Goal: Information Seeking & Learning: Find specific fact

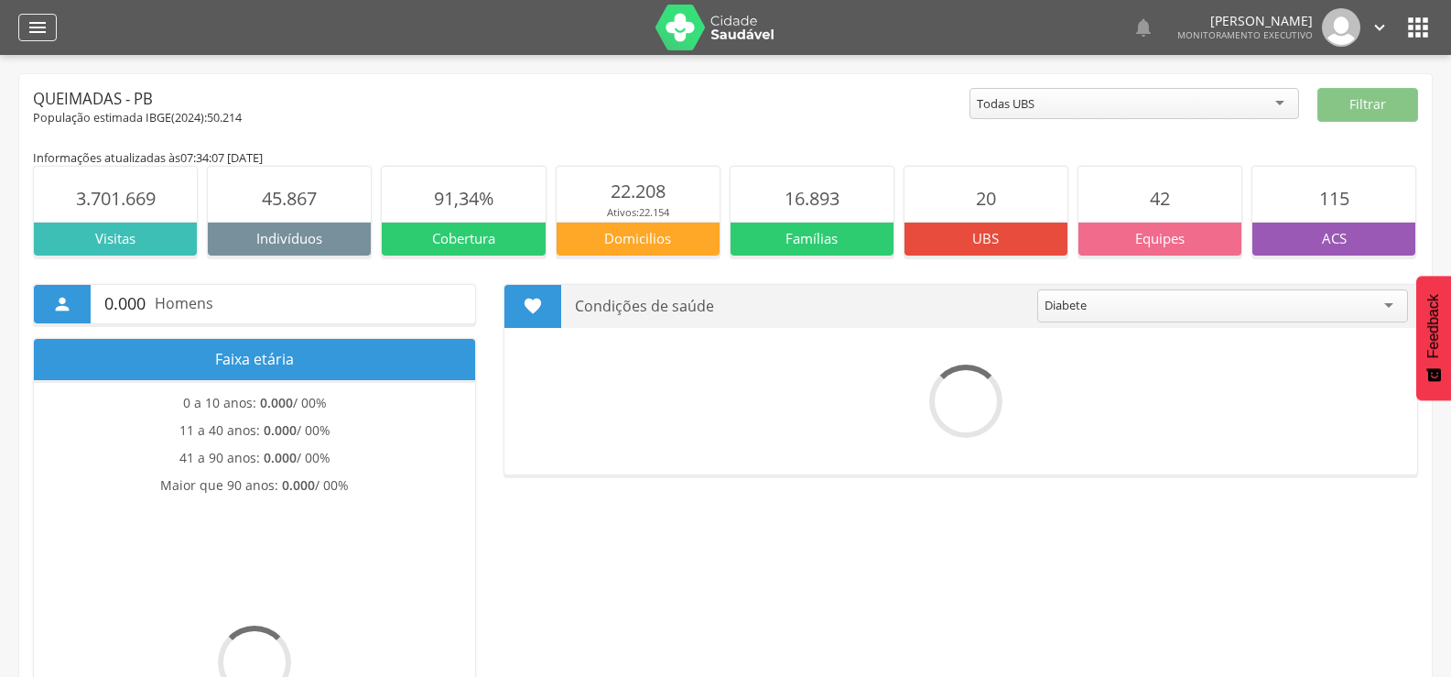
click at [50, 24] on div "" at bounding box center [37, 27] width 38 height 27
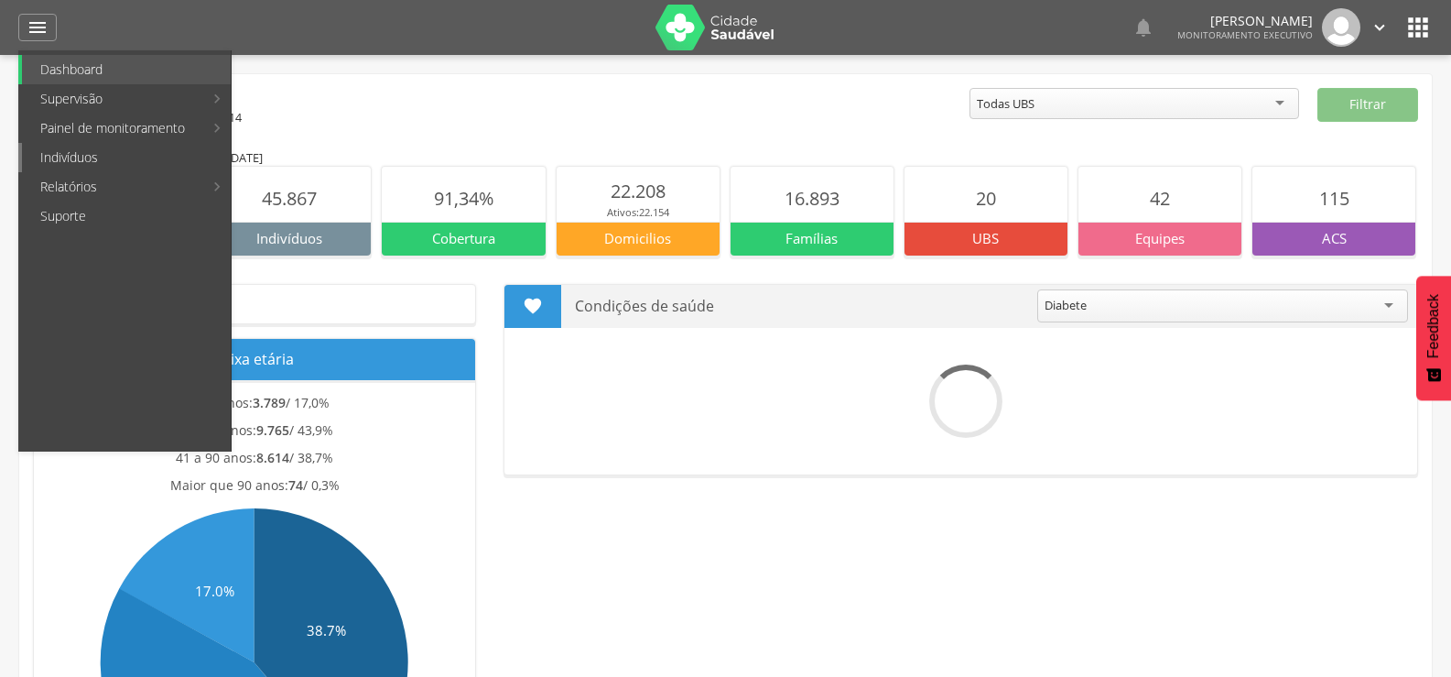
click at [49, 151] on link "Indivíduos" at bounding box center [126, 157] width 209 height 29
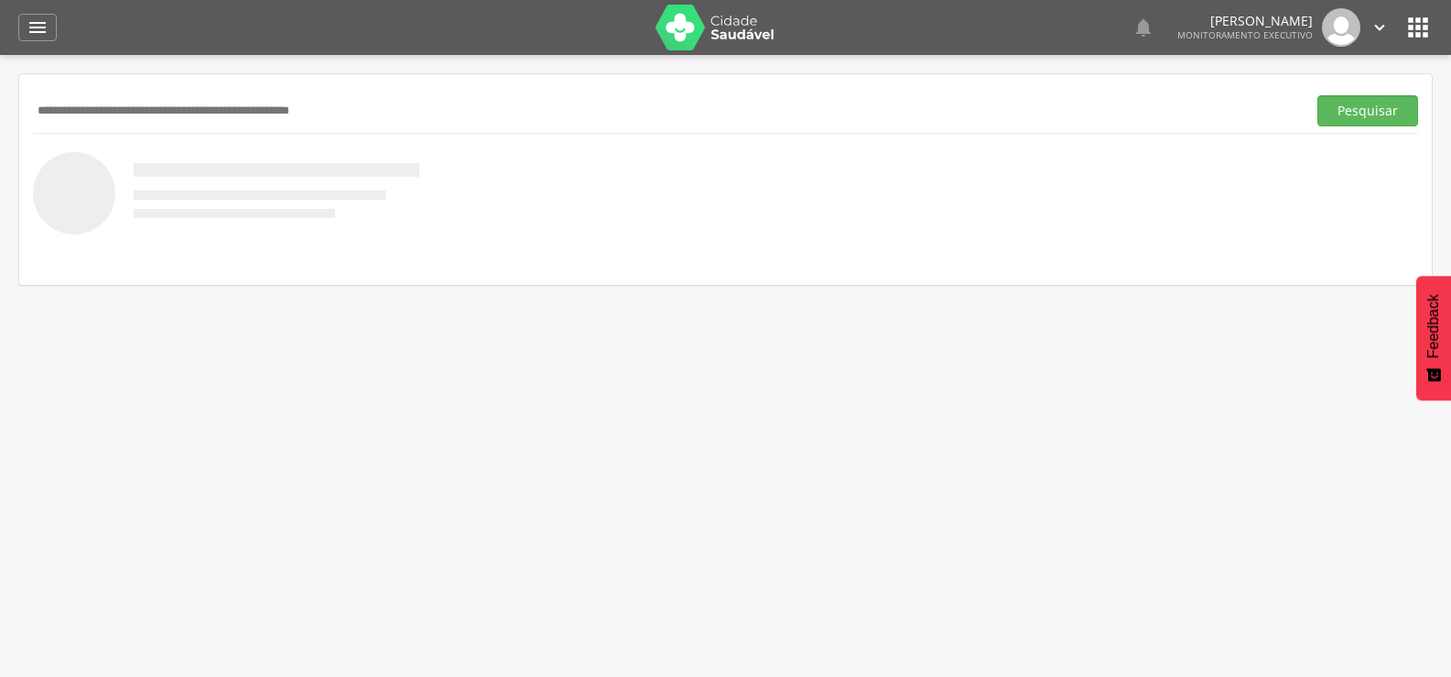
click at [143, 109] on input "text" at bounding box center [666, 110] width 1266 height 31
click at [1317, 95] on button "Pesquisar" at bounding box center [1367, 110] width 101 height 31
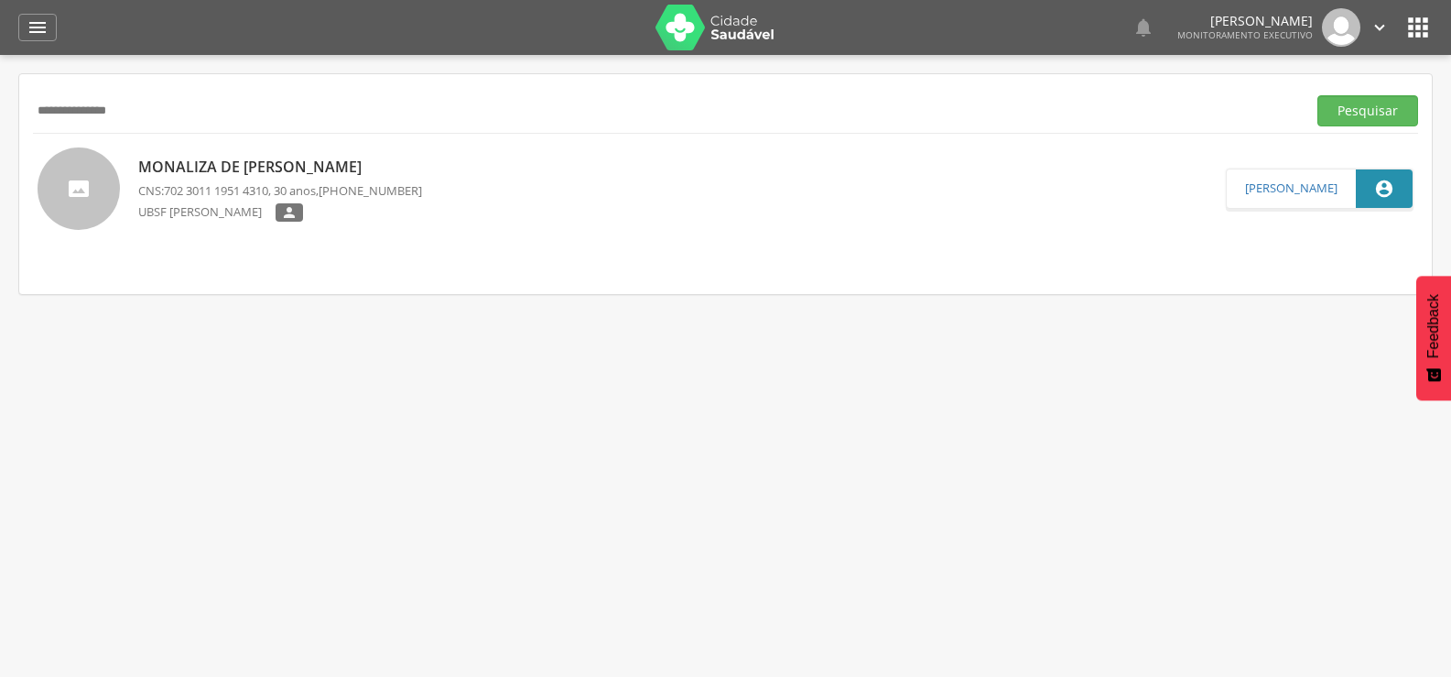
drag, startPoint x: 259, startPoint y: 127, endPoint x: 65, endPoint y: 132, distance: 194.1
click at [65, 132] on div "**********" at bounding box center [725, 110] width 1385 height 45
drag, startPoint x: 210, startPoint y: 112, endPoint x: 0, endPoint y: 111, distance: 209.6
click at [0, 111] on div " Supervisão  Distritos  Ubs Coordenador: - Queimadas / PB Intervalo de Tempo…" at bounding box center [725, 393] width 1451 height 677
click at [1317, 95] on button "Pesquisar" at bounding box center [1367, 110] width 101 height 31
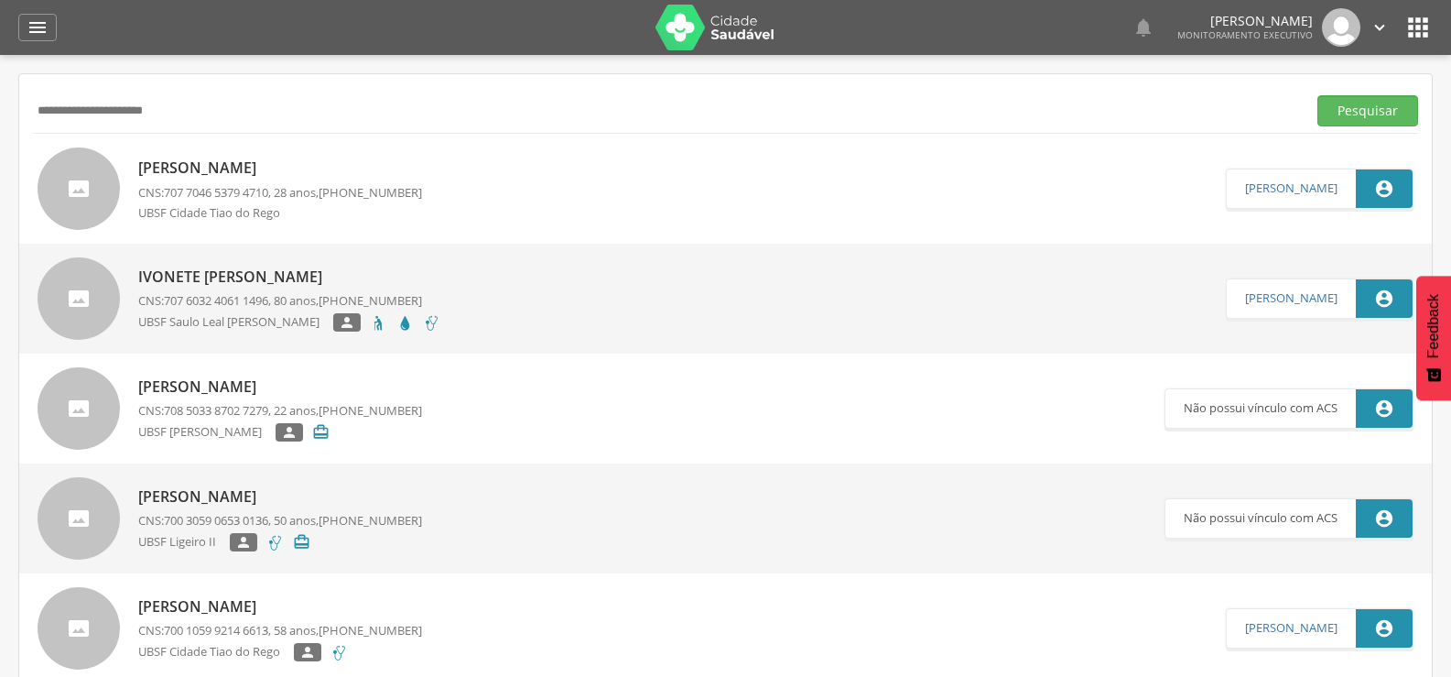
drag, startPoint x: 233, startPoint y: 108, endPoint x: 0, endPoint y: 117, distance: 233.6
click at [0, 117] on div " Supervisão  Distritos  Ubs Coordenador: - Queimadas / PB Intervalo de Tempo…" at bounding box center [725, 393] width 1451 height 677
click at [1317, 95] on button "Pesquisar" at bounding box center [1367, 110] width 101 height 31
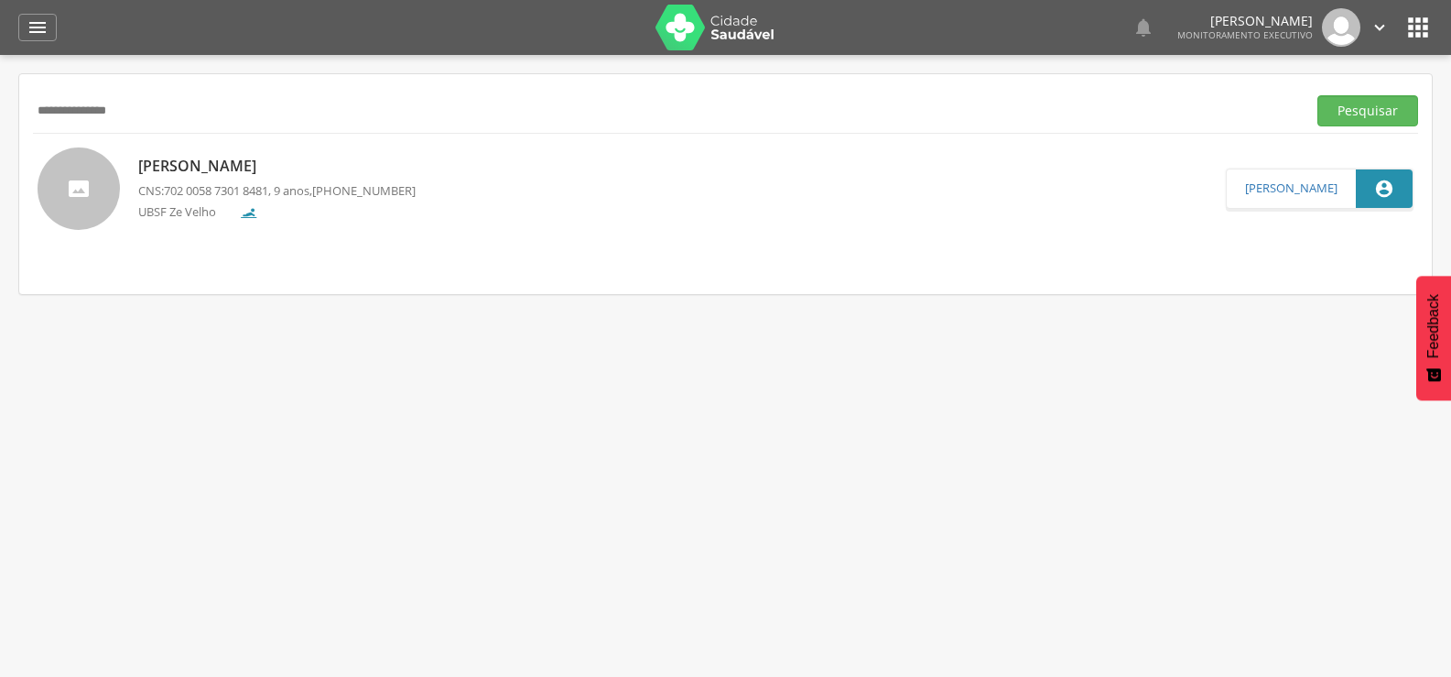
drag, startPoint x: 148, startPoint y: 104, endPoint x: 0, endPoint y: 104, distance: 148.3
click at [0, 104] on div " Supervisão  Distritos  Ubs Coordenador: - Queimadas / PB Intervalo de Tempo…" at bounding box center [725, 393] width 1451 height 677
click at [1317, 95] on button "Pesquisar" at bounding box center [1367, 110] width 101 height 31
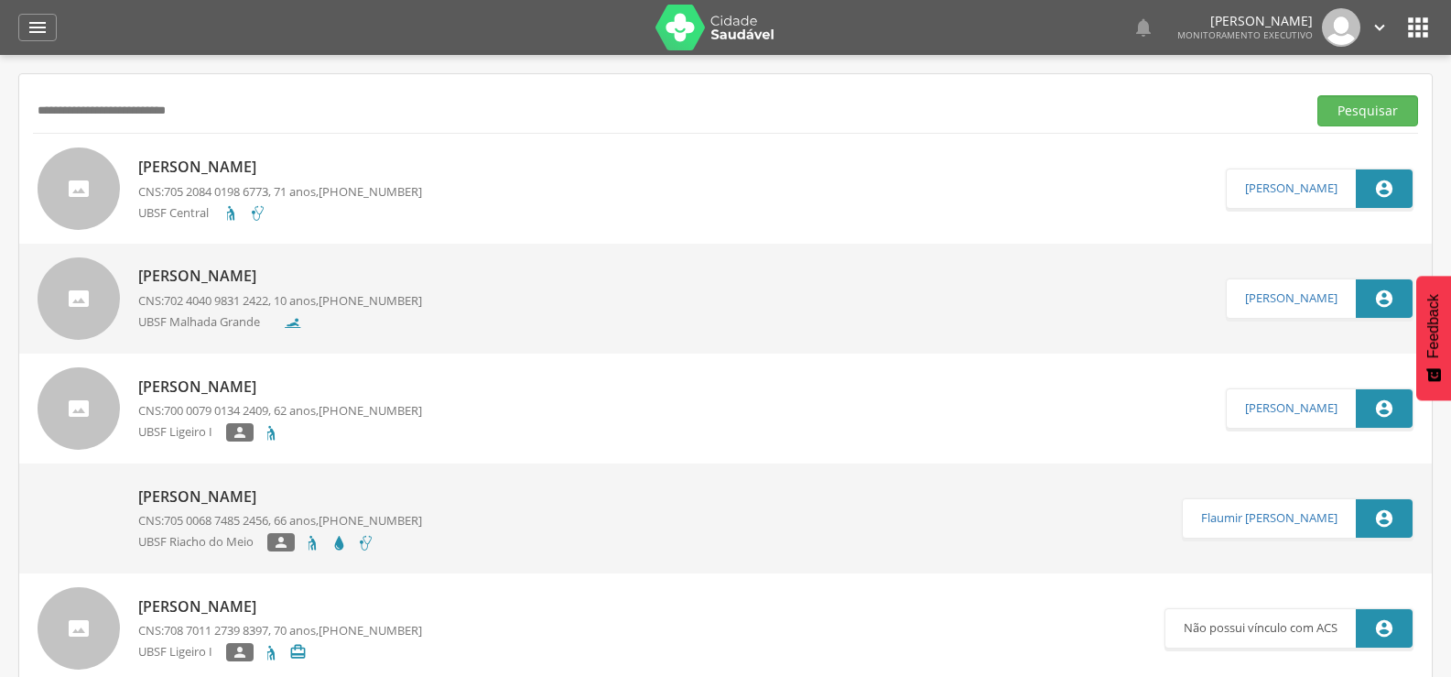
drag, startPoint x: 70, startPoint y: 120, endPoint x: 0, endPoint y: 126, distance: 70.8
click at [0, 126] on div " Supervisão  Distritos  Ubs Coordenador: - Queimadas / PB Intervalo de Tempo…" at bounding box center [725, 393] width 1451 height 677
type input "*"
type input "**********"
click at [1317, 95] on button "Pesquisar" at bounding box center [1367, 110] width 101 height 31
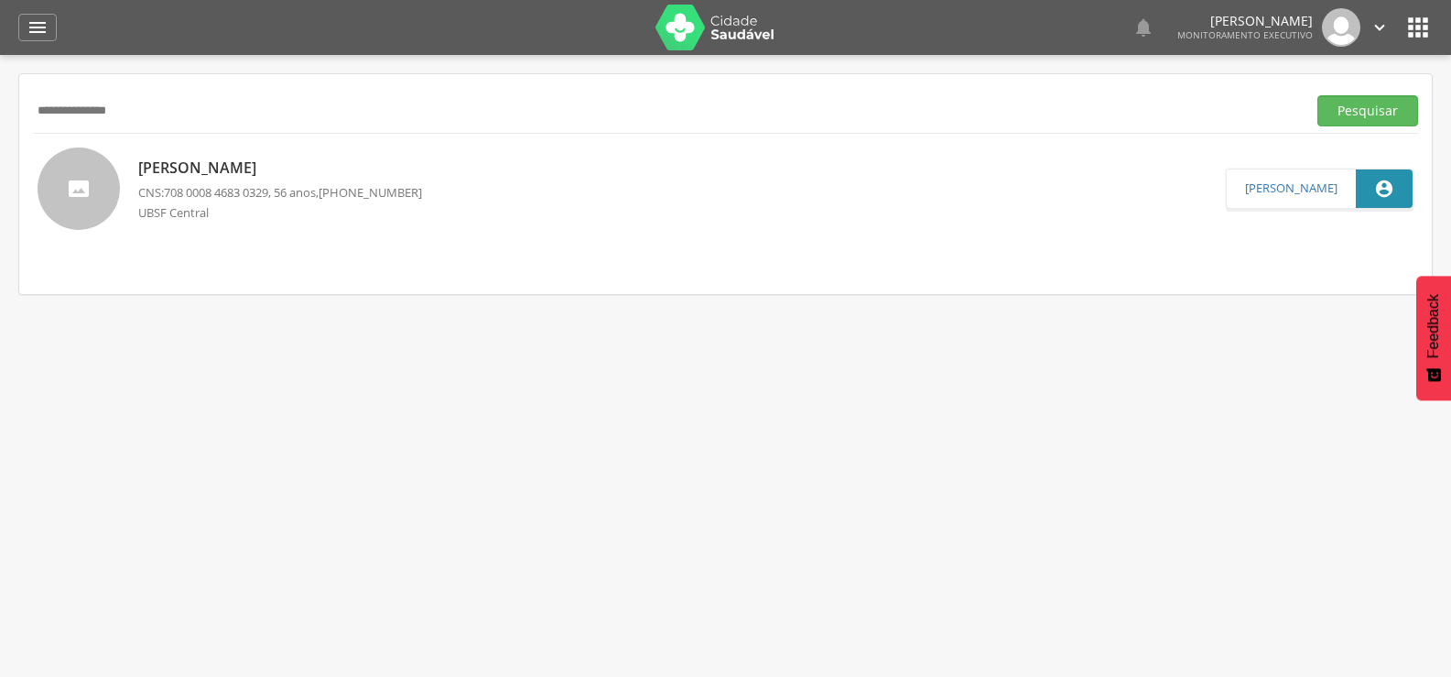
drag, startPoint x: 184, startPoint y: 119, endPoint x: 0, endPoint y: 142, distance: 185.4
click at [0, 142] on div " Supervisão  Distritos  Ubs Coordenador: - Queimadas / PB Intervalo de Tempo…" at bounding box center [725, 393] width 1451 height 677
click at [211, 165] on p "[PERSON_NAME]" at bounding box center [280, 167] width 284 height 21
type input "**********"
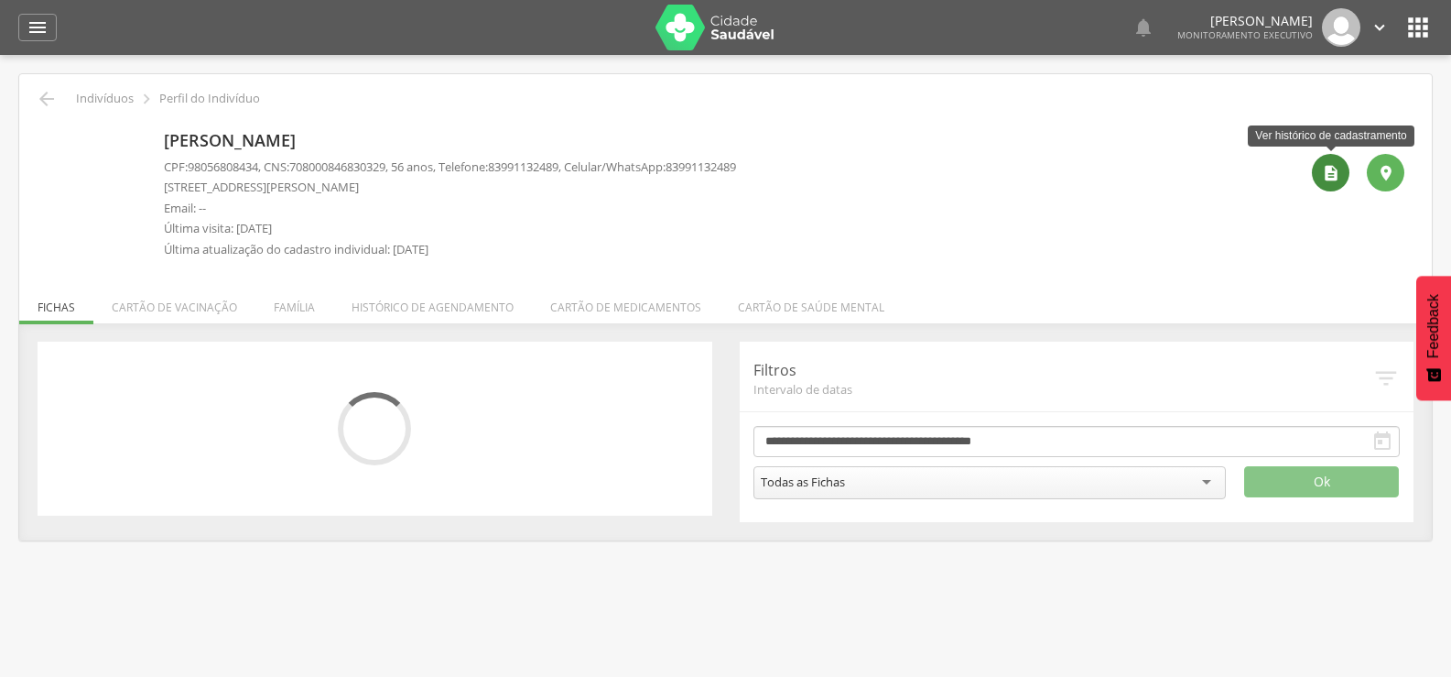
click at [1337, 168] on icon "" at bounding box center [1331, 173] width 18 height 18
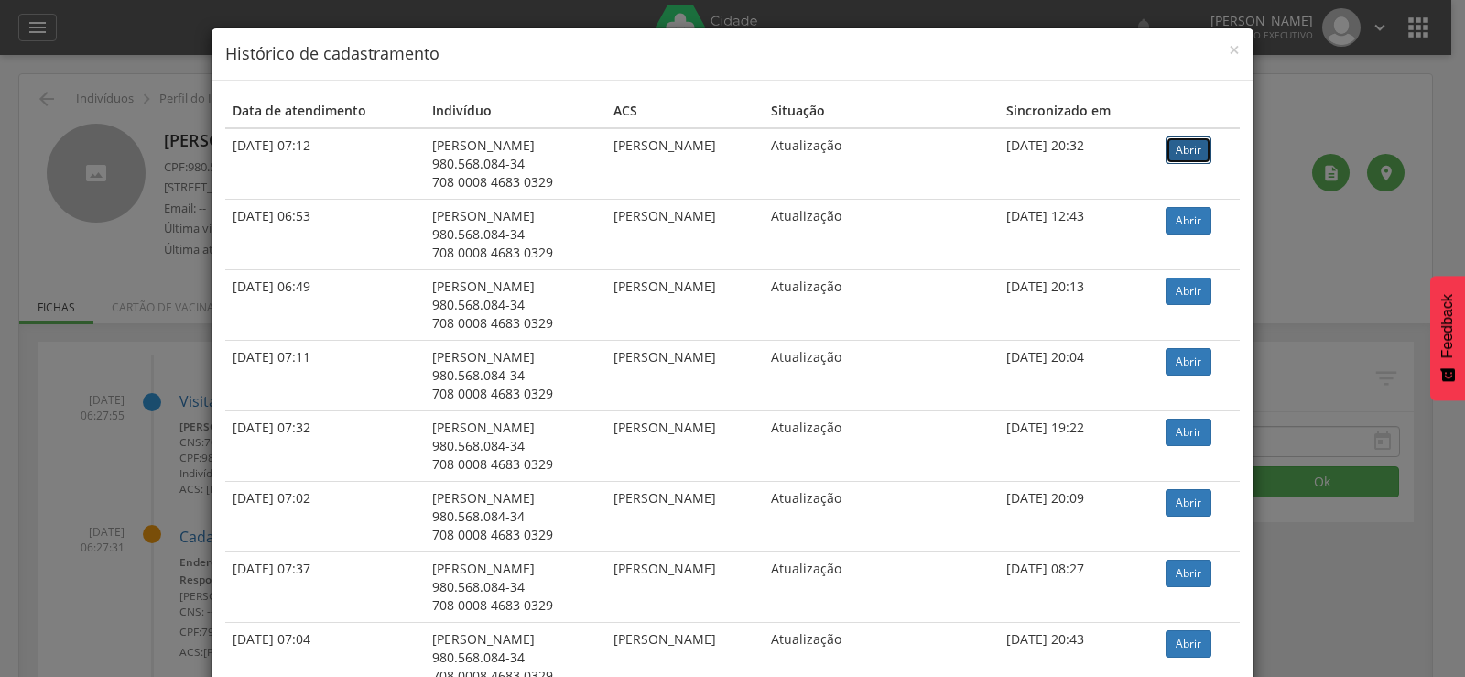
click at [1200, 149] on link "Abrir" at bounding box center [1188, 149] width 46 height 27
click at [1229, 39] on span "×" at bounding box center [1234, 50] width 11 height 26
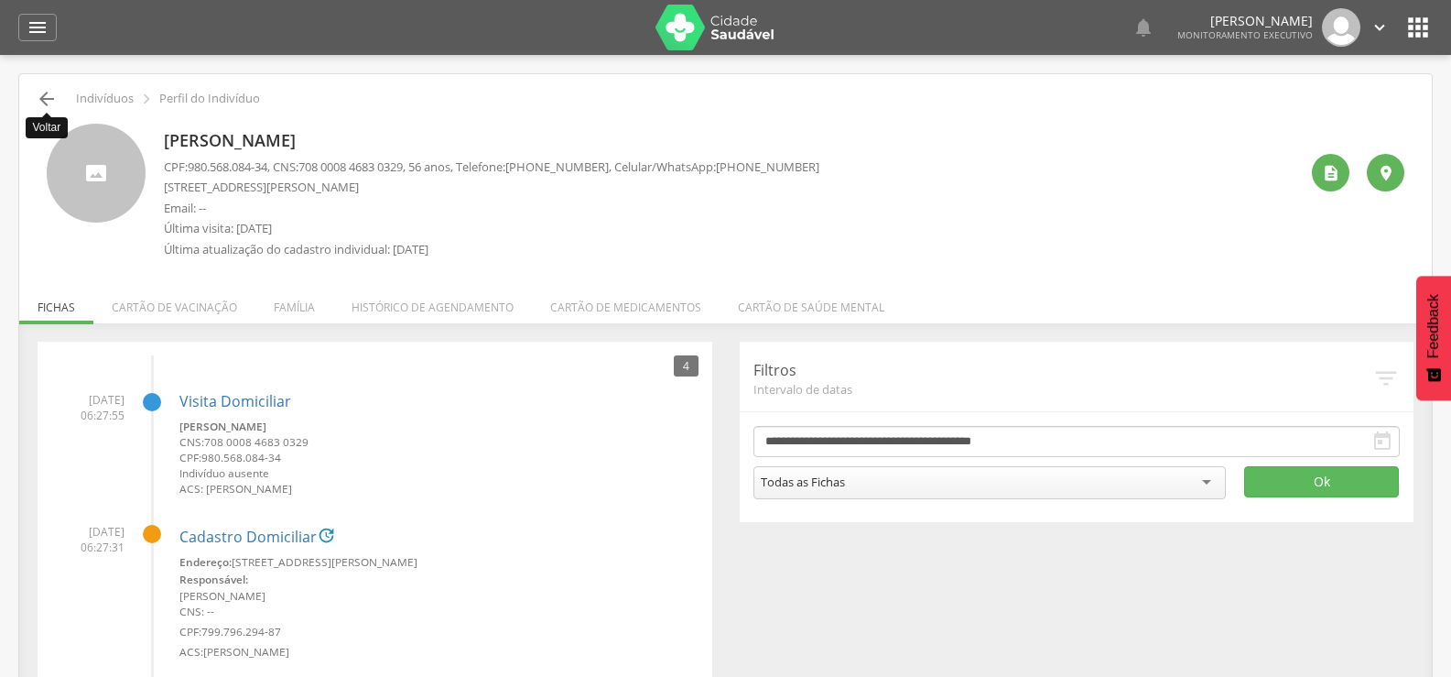
click at [42, 102] on icon "" at bounding box center [47, 99] width 22 height 22
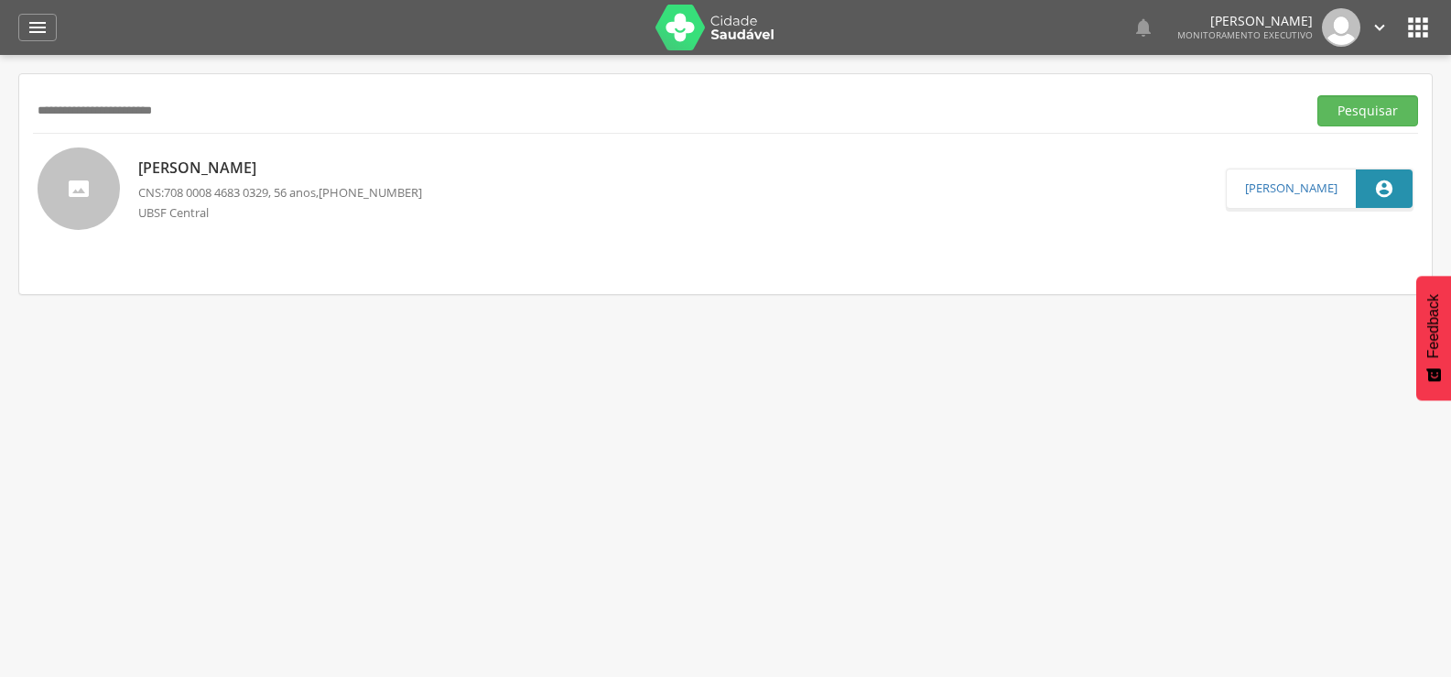
click at [1317, 95] on button "Pesquisar" at bounding box center [1367, 110] width 101 height 31
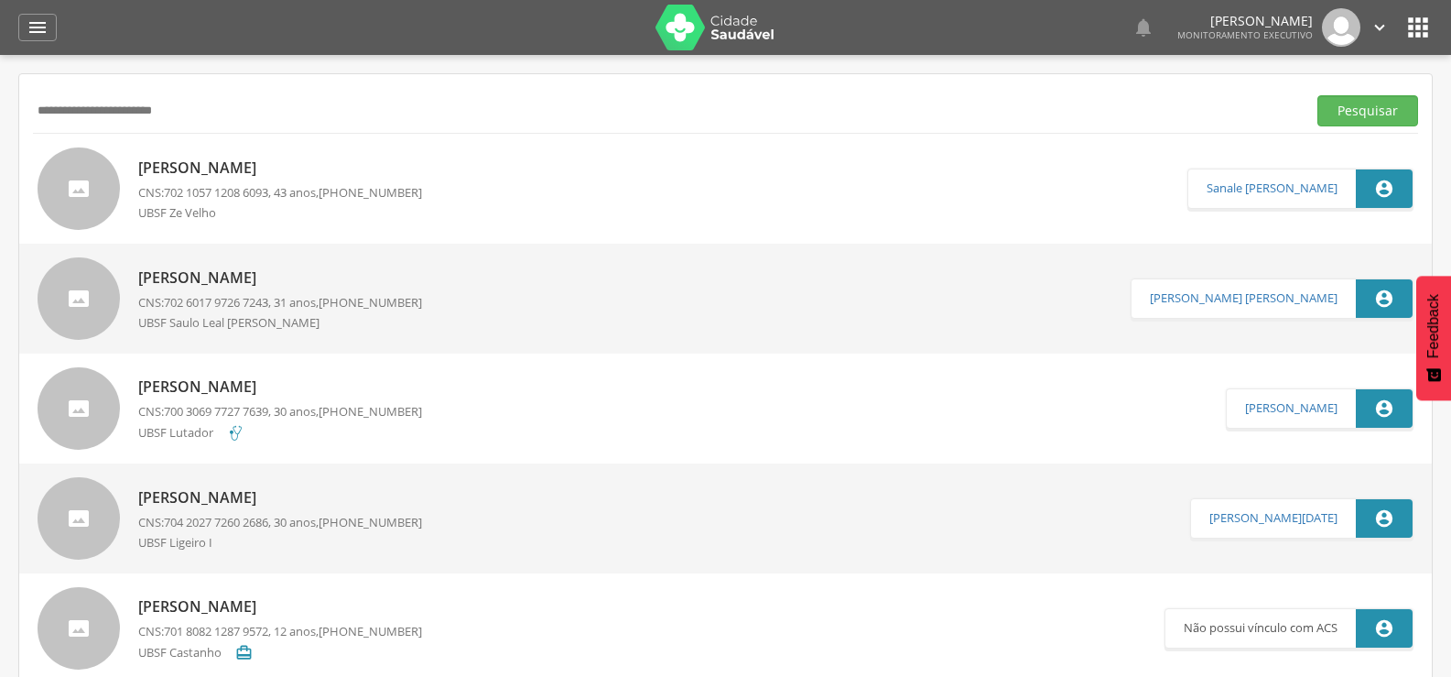
click at [288, 209] on div "UBSF Ze Velho" at bounding box center [280, 214] width 284 height 21
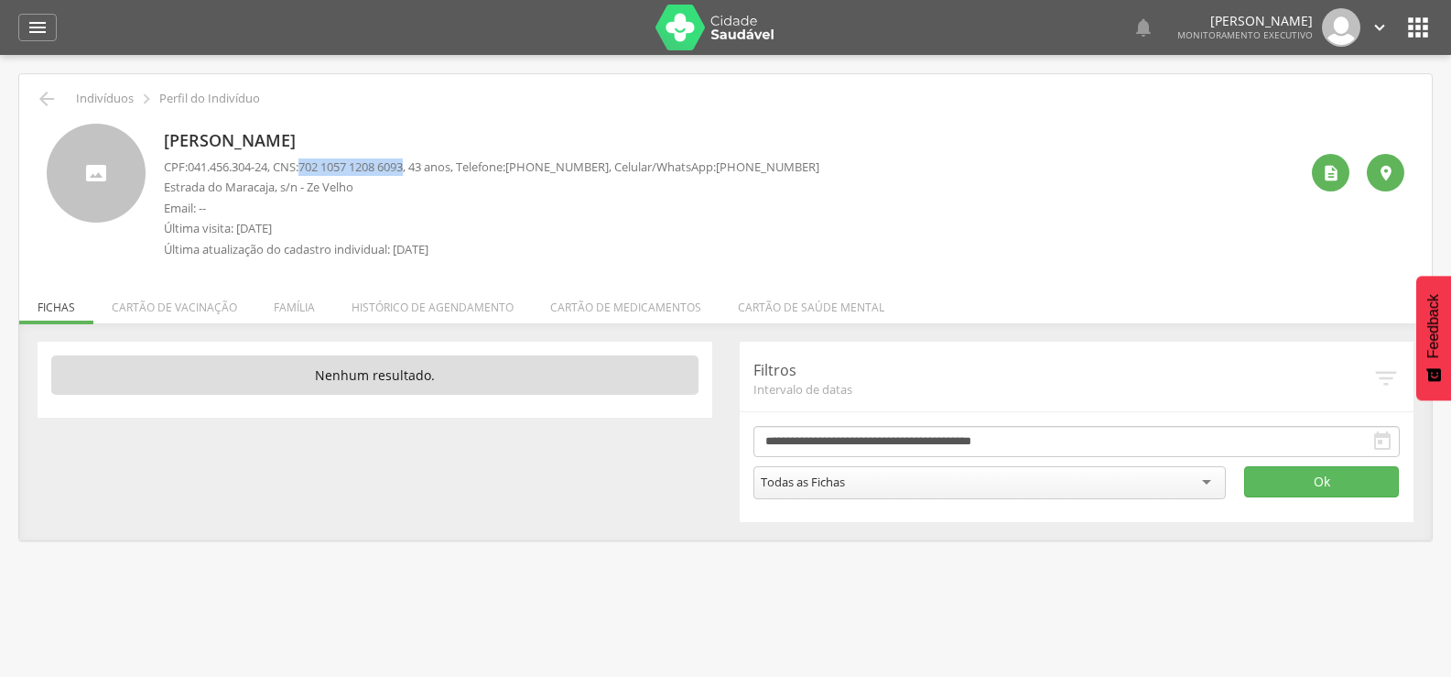
drag, startPoint x: 309, startPoint y: 166, endPoint x: 424, endPoint y: 166, distance: 115.3
click at [424, 166] on p "CPF: 041.456.304-24 , CNS: [PHONE_NUMBER] , 43 anos, Telefone: [PHONE_NUMBER] ,…" at bounding box center [491, 166] width 655 height 17
copy p "702 1057 1208 6093"
click at [57, 97] on icon "" at bounding box center [47, 99] width 22 height 22
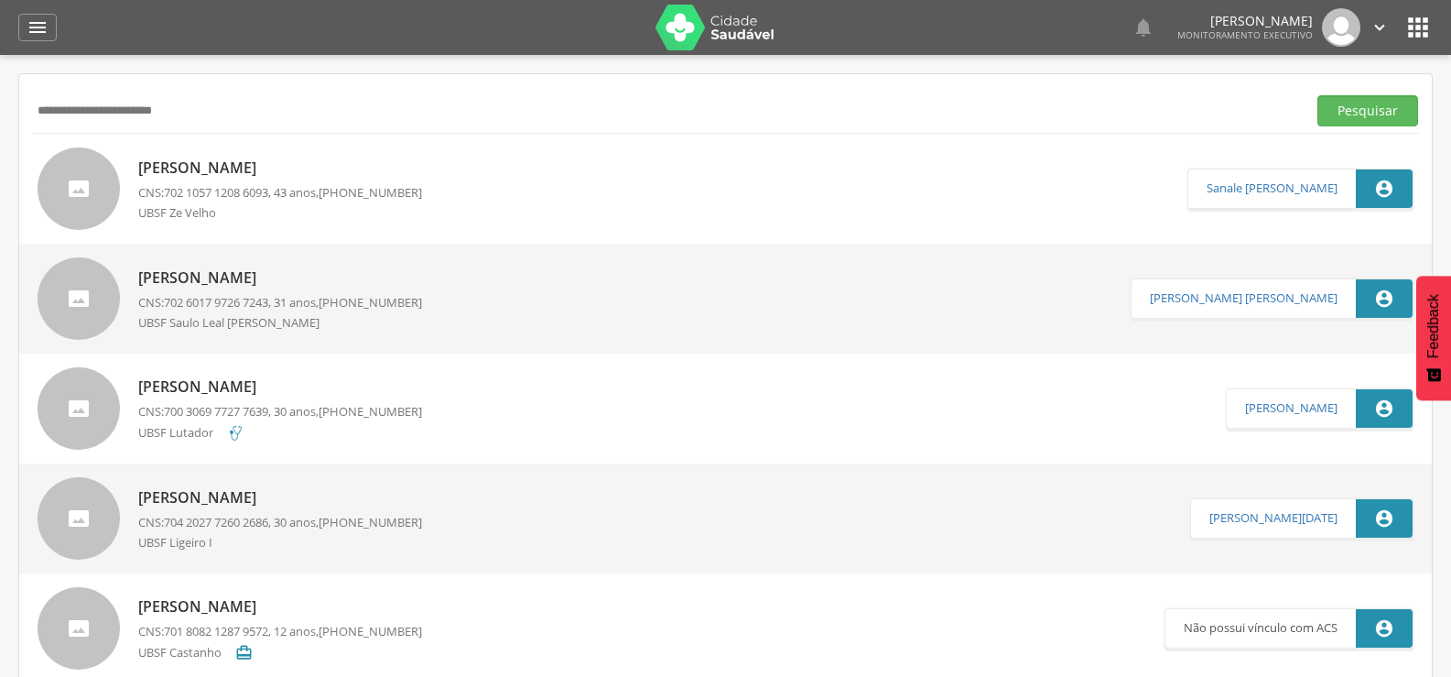
drag, startPoint x: 225, startPoint y: 111, endPoint x: 0, endPoint y: 116, distance: 225.3
click at [0, 116] on div " Supervisão  Distritos  Ubs Coordenador: - Queimadas / PB Intervalo de Tempo…" at bounding box center [725, 393] width 1451 height 677
paste input "text"
click at [1317, 95] on button "Pesquisar" at bounding box center [1367, 110] width 101 height 31
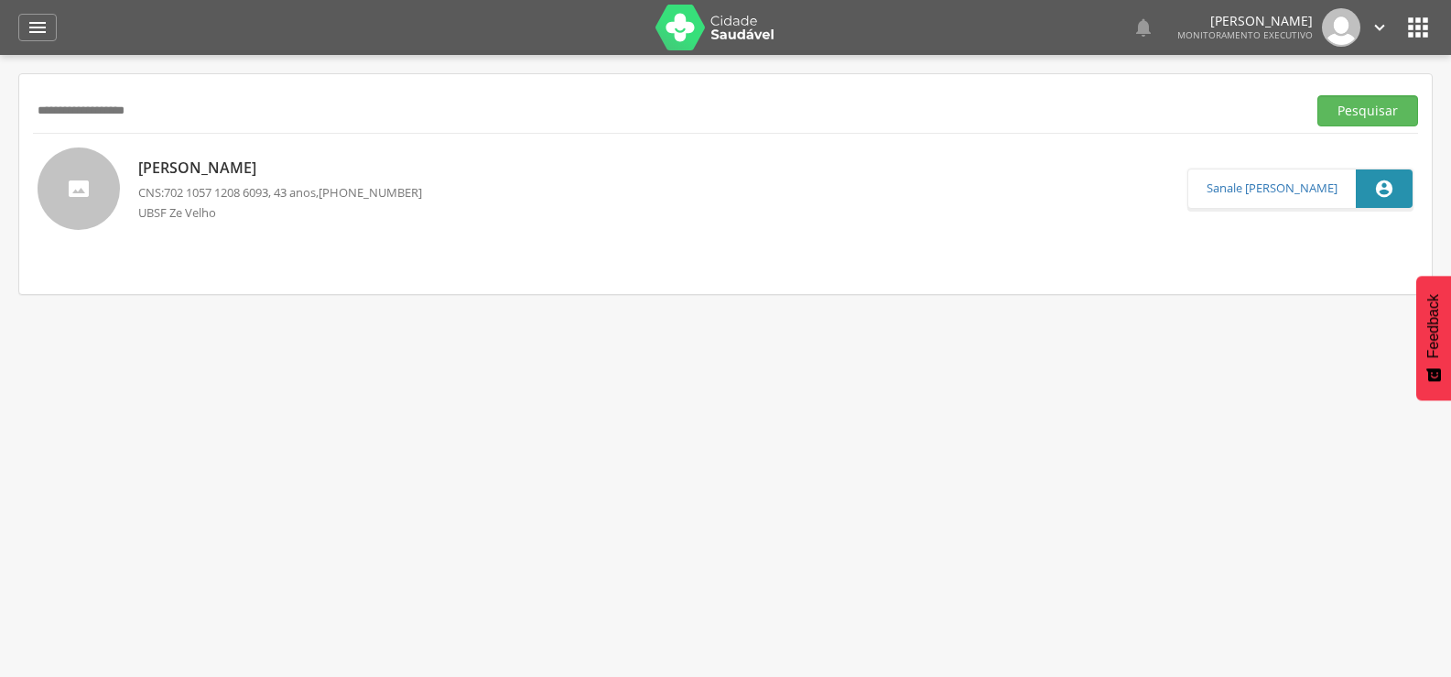
click at [125, 105] on input "**********" at bounding box center [666, 110] width 1266 height 31
click at [93, 108] on input "**********" at bounding box center [666, 110] width 1266 height 31
click at [91, 111] on input "**********" at bounding box center [666, 110] width 1266 height 31
click at [65, 107] on input "**********" at bounding box center [666, 110] width 1266 height 31
drag, startPoint x: 153, startPoint y: 109, endPoint x: 38, endPoint y: 117, distance: 115.6
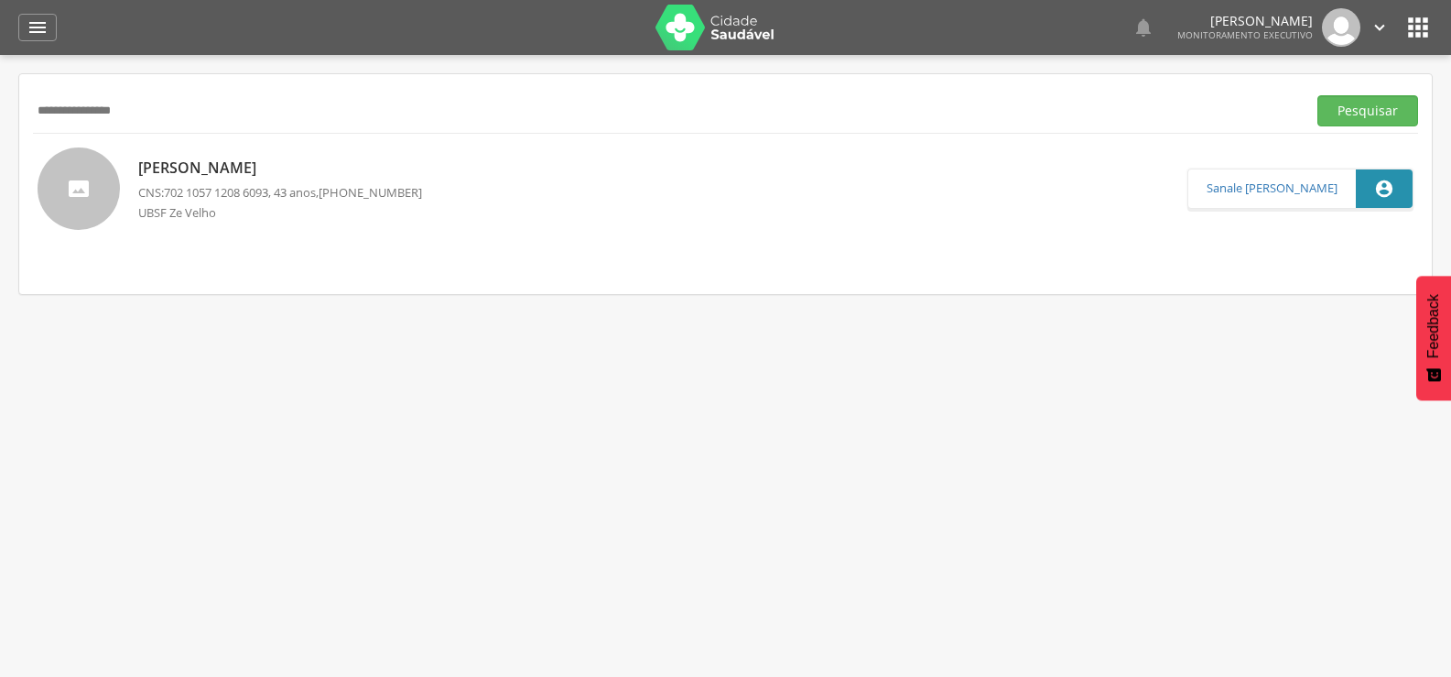
click at [38, 117] on input "**********" at bounding box center [666, 110] width 1266 height 31
click at [1317, 95] on button "Pesquisar" at bounding box center [1367, 110] width 101 height 31
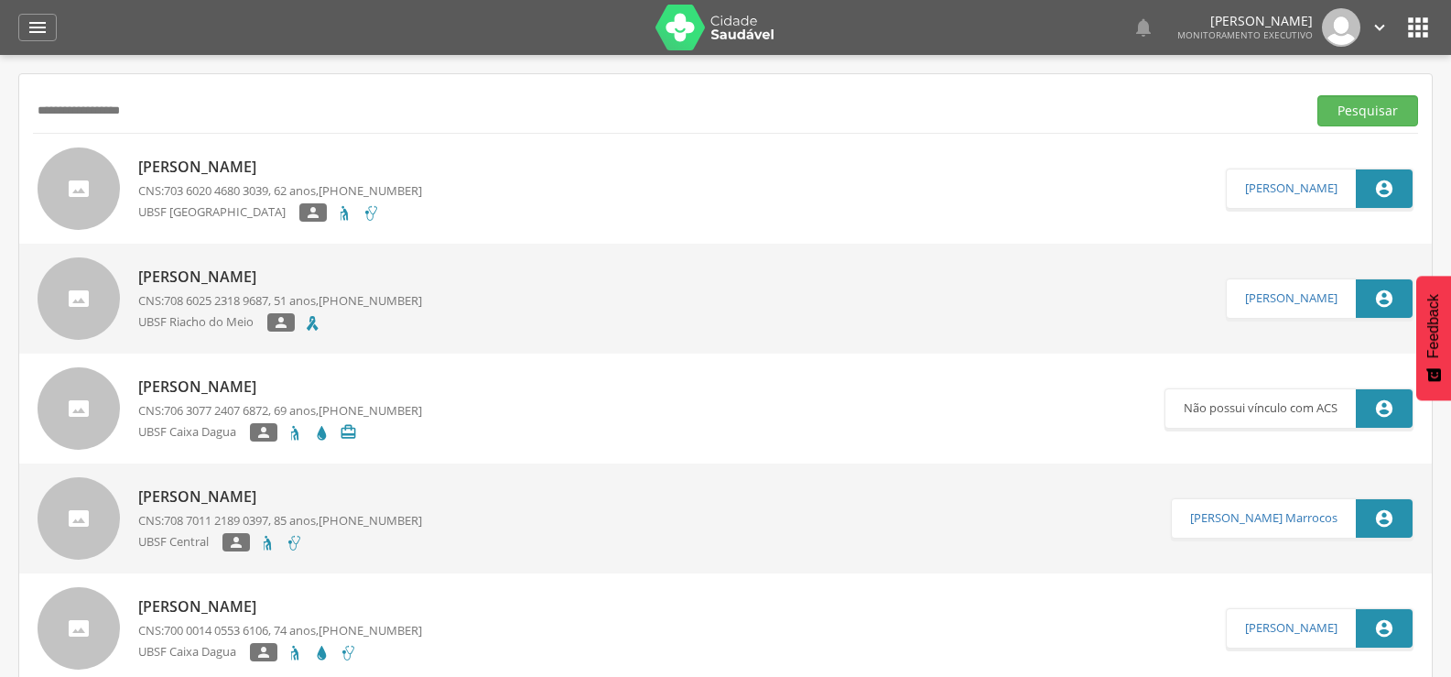
drag, startPoint x: 163, startPoint y: 114, endPoint x: 0, endPoint y: 130, distance: 163.7
click at [0, 130] on div " Supervisão  Distritos  Ubs Coordenador: - Queimadas / PB Intervalo de Tempo…" at bounding box center [725, 393] width 1451 height 677
type input "**********"
click at [1317, 95] on button "Pesquisar" at bounding box center [1367, 110] width 101 height 31
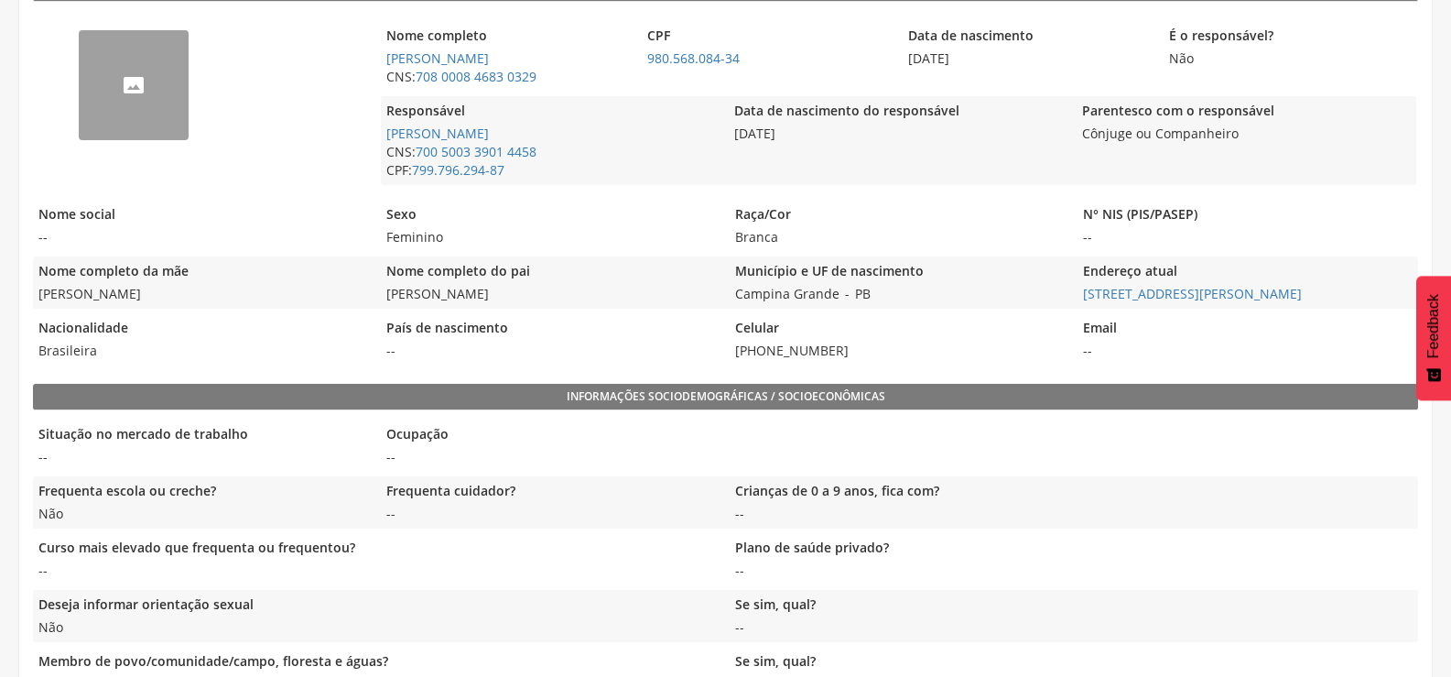
scroll to position [423, 0]
